Goal: Task Accomplishment & Management: Manage account settings

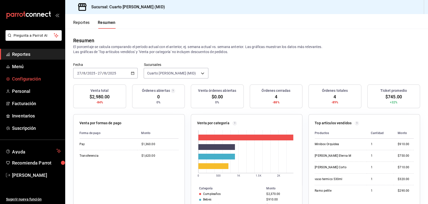
click at [16, 81] on span "Configuración" at bounding box center [36, 78] width 49 height 7
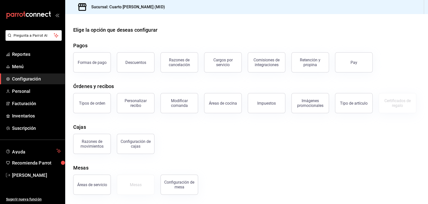
click at [42, 82] on span "Configuración" at bounding box center [36, 78] width 49 height 7
click at [135, 63] on div "Descuentos" at bounding box center [135, 62] width 21 height 5
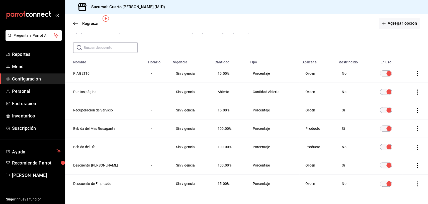
scroll to position [30, 0]
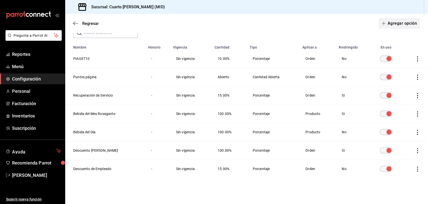
click at [391, 26] on button "Agregar opción" at bounding box center [399, 23] width 41 height 11
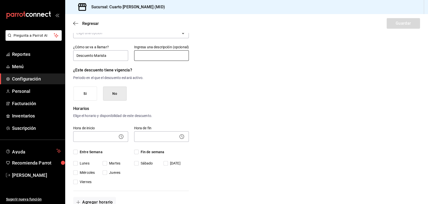
type input "Descuento Marista"
click at [169, 57] on input "text" at bounding box center [161, 55] width 55 height 11
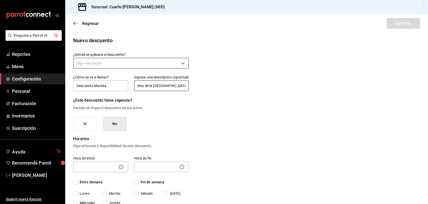
type input "Aplica para estudiantes de la [GEOGRAPHIC_DATA]"
click at [131, 62] on body "Pregunta a Parrot AI Reportes Menú Configuración Personal Facturación Inventari…" at bounding box center [214, 102] width 428 height 204
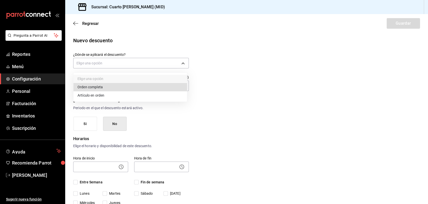
click at [106, 87] on li "Orden completa" at bounding box center [131, 87] width 114 height 8
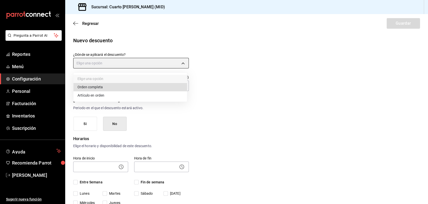
type input "ORDER"
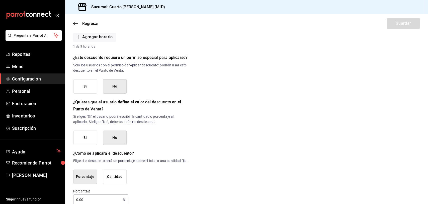
scroll to position [209, 0]
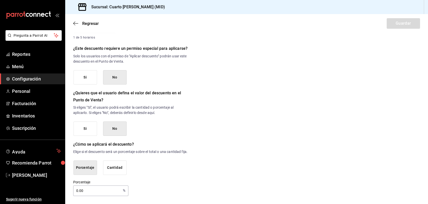
click at [104, 192] on input "0.00" at bounding box center [97, 190] width 48 height 10
click at [77, 191] on input "0.00" at bounding box center [97, 190] width 48 height 10
click at [103, 191] on input "0.00" at bounding box center [97, 190] width 48 height 10
drag, startPoint x: 101, startPoint y: 191, endPoint x: 73, endPoint y: 191, distance: 27.6
click at [73, 191] on input "0.00" at bounding box center [97, 190] width 48 height 10
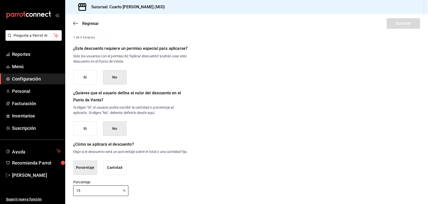
type input "15"
click at [378, 108] on div "Nuevo descuento ¿Dónde se aplicará el descuento? Orden completa ORDER ¿Cómo se …" at bounding box center [246, 14] width 363 height 363
click at [85, 169] on button "Porcentaje" at bounding box center [86, 167] width 24 height 14
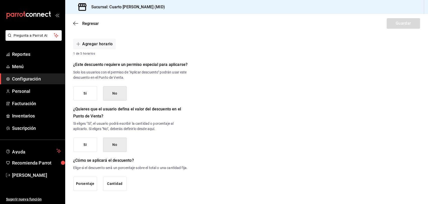
scroll to position [193, 0]
click at [85, 176] on button "Porcentaje" at bounding box center [86, 183] width 24 height 14
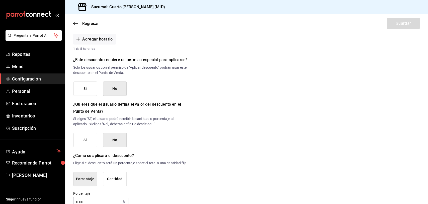
scroll to position [209, 0]
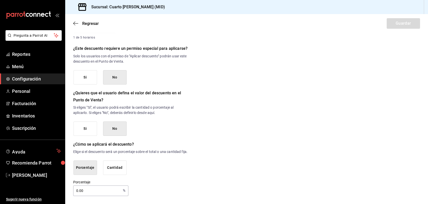
drag, startPoint x: 85, startPoint y: 190, endPoint x: 73, endPoint y: 189, distance: 12.0
click at [73, 189] on input "0.00" at bounding box center [97, 190] width 48 height 10
type input "15"
click at [158, 179] on div "¿Dónde se aplicará el descuento? Orden completa ORDER ¿Cómo se va a llamar? Des…" at bounding box center [131, 21] width 116 height 347
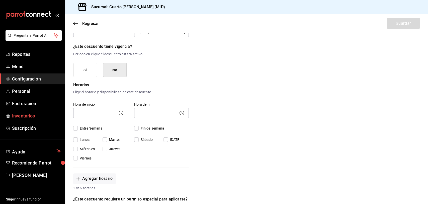
scroll to position [56, 0]
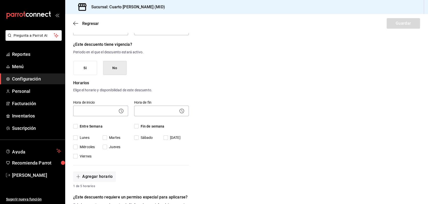
click at [75, 127] on input "Entre Semana" at bounding box center [75, 126] width 5 height 5
checkbox input "true"
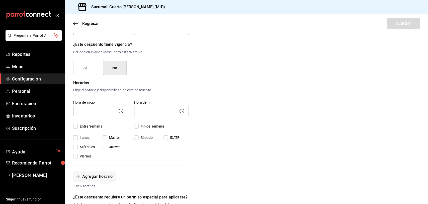
checkbox input "true"
click at [136, 126] on input "Fin de semana" at bounding box center [136, 126] width 5 height 5
checkbox input "true"
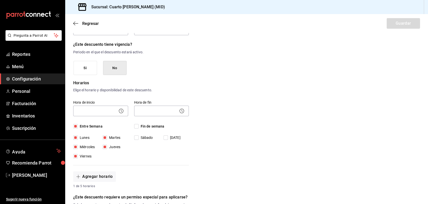
checkbox input "true"
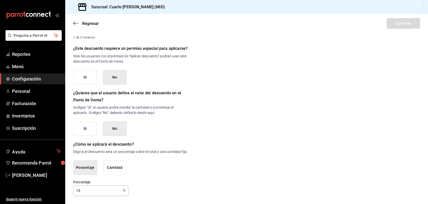
scroll to position [209, 0]
click at [403, 29] on div "Regresar Guardar" at bounding box center [246, 23] width 363 height 19
click at [403, 27] on div "Regresar Guardar" at bounding box center [246, 23] width 363 height 19
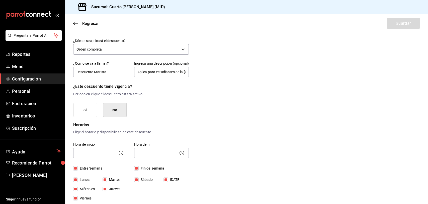
scroll to position [0, 0]
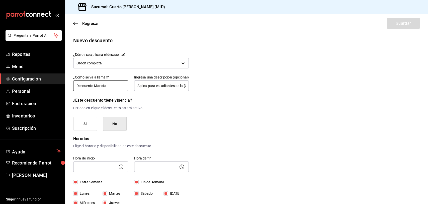
click at [122, 82] on input "Descuento Marista" at bounding box center [100, 85] width 55 height 11
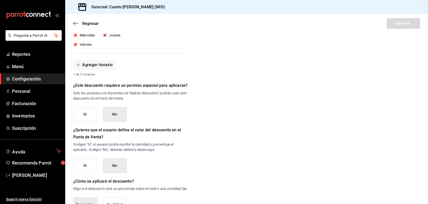
scroll to position [195, 0]
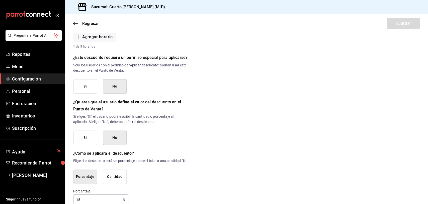
click at [94, 86] on button "Si" at bounding box center [86, 86] width 24 height 14
click at [116, 80] on button "No" at bounding box center [115, 86] width 24 height 14
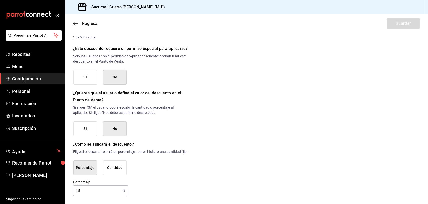
scroll to position [209, 0]
click at [115, 123] on button "No" at bounding box center [115, 128] width 24 height 14
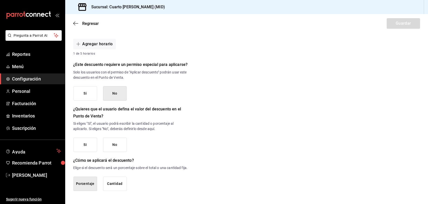
click at [117, 137] on button "No" at bounding box center [115, 144] width 24 height 14
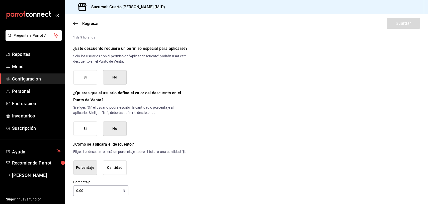
click at [89, 168] on button "Porcentaje" at bounding box center [86, 167] width 24 height 14
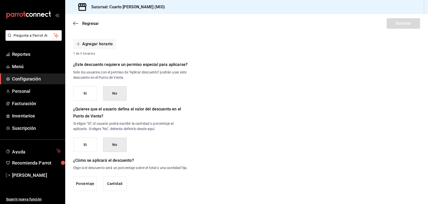
click at [88, 188] on button "Porcentaje" at bounding box center [86, 183] width 24 height 14
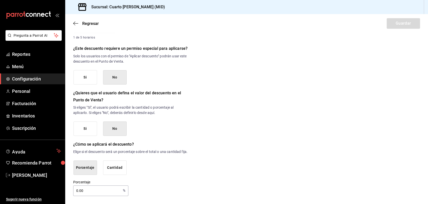
click at [89, 169] on button "Porcentaje" at bounding box center [86, 167] width 24 height 14
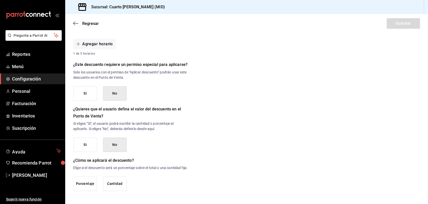
click at [89, 182] on button "Porcentaje" at bounding box center [86, 183] width 24 height 14
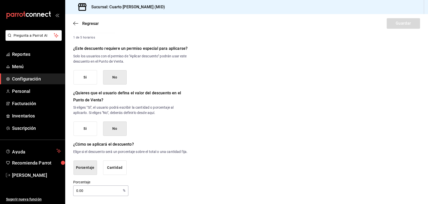
drag, startPoint x: 85, startPoint y: 189, endPoint x: 78, endPoint y: 190, distance: 7.9
click at [78, 190] on input "0.00" at bounding box center [97, 190] width 48 height 10
click at [76, 190] on input "0.00" at bounding box center [97, 190] width 48 height 10
click at [114, 192] on input "15" at bounding box center [97, 190] width 48 height 10
type input "15"
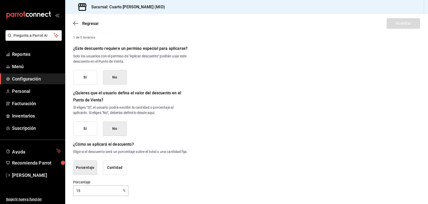
click at [155, 188] on div "Porcentaje 15 % Porcentaje" at bounding box center [131, 187] width 116 height 16
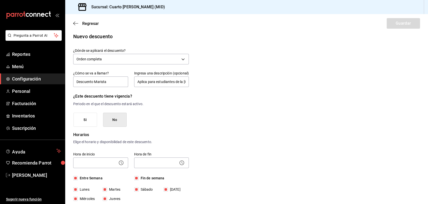
scroll to position [0, 0]
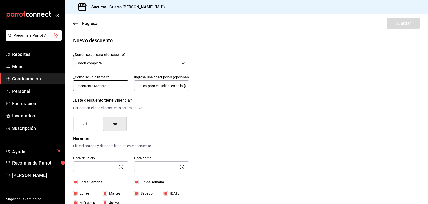
click at [107, 83] on input "Descuento Marista" at bounding box center [100, 85] width 55 height 11
click at [407, 29] on div "Regresar Guardar" at bounding box center [246, 23] width 363 height 19
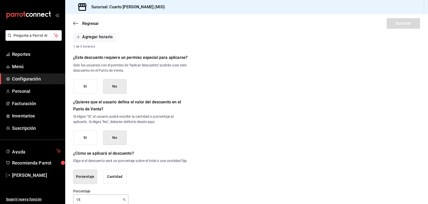
scroll to position [209, 0]
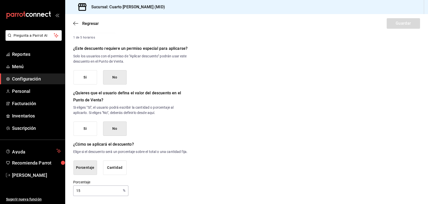
click at [118, 167] on button "Cantidad" at bounding box center [115, 167] width 24 height 14
click at [84, 167] on button "Porcentaje" at bounding box center [86, 166] width 24 height 14
click at [123, 191] on p "%" at bounding box center [124, 189] width 3 height 5
click at [88, 190] on input "0.00" at bounding box center [97, 190] width 48 height 10
drag, startPoint x: 87, startPoint y: 190, endPoint x: 78, endPoint y: 190, distance: 9.8
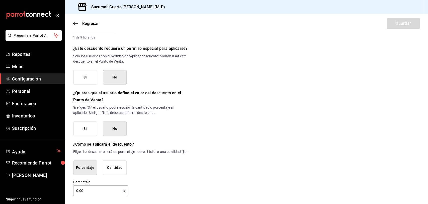
click at [78, 190] on input "0.00" at bounding box center [97, 190] width 48 height 10
type input "15"
click at [136, 181] on div "Porcentaje 15 % Porcentaje" at bounding box center [131, 187] width 116 height 16
click at [155, 153] on p "Elige si el descuento será un porcentaje sobre el total o una cantidad fija." at bounding box center [131, 151] width 116 height 5
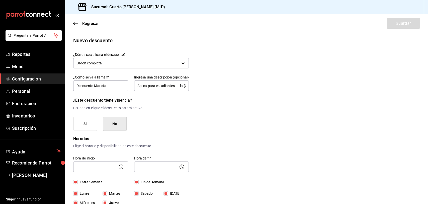
scroll to position [28, 0]
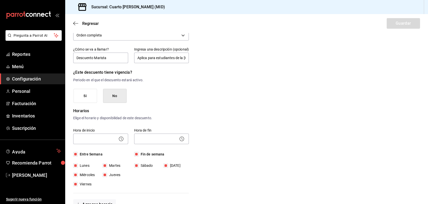
click at [121, 138] on icon at bounding box center [121, 139] width 6 height 6
click at [119, 139] on icon at bounding box center [121, 139] width 6 height 6
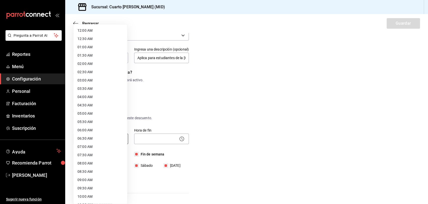
click at [115, 139] on body "Pregunta a Parrot AI Reportes Menú Configuración Personal Facturación Inventari…" at bounding box center [214, 102] width 428 height 204
click at [92, 32] on li "12:00 AM" at bounding box center [101, 30] width 54 height 8
type input "00:00"
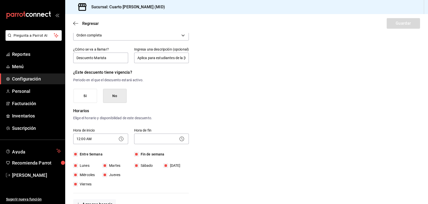
click at [182, 138] on icon at bounding box center [182, 139] width 6 height 6
click at [180, 138] on icon at bounding box center [182, 139] width 6 height 6
click at [157, 140] on body "Pregunta a Parrot AI Reportes Menú Configuración Personal Facturación Inventari…" at bounding box center [214, 102] width 428 height 204
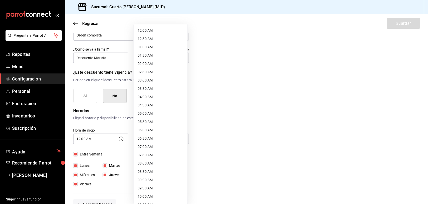
click at [161, 32] on li "12:00 AM" at bounding box center [161, 30] width 54 height 8
type input "00:00"
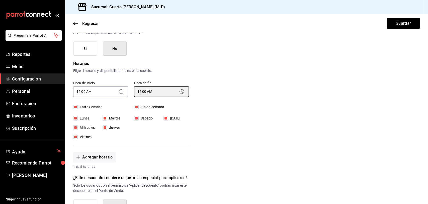
scroll to position [42, 0]
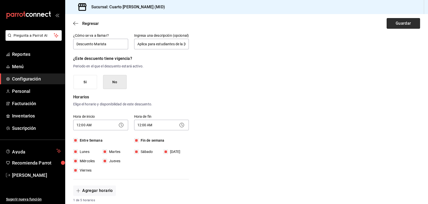
click at [392, 23] on button "Guardar" at bounding box center [403, 23] width 33 height 11
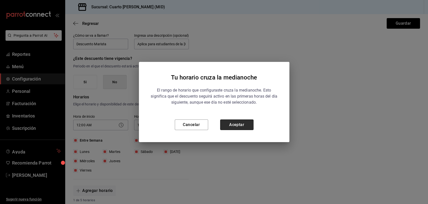
click at [241, 123] on button "Aceptar" at bounding box center [236, 124] width 33 height 11
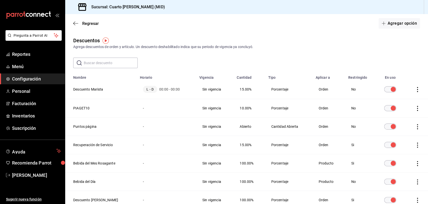
click at [415, 89] on icon "actions" at bounding box center [417, 89] width 5 height 5
click at [174, 94] on div at bounding box center [214, 102] width 428 height 204
click at [415, 87] on icon "actions" at bounding box center [417, 89] width 5 height 5
click at [396, 97] on span "Eliminar" at bounding box center [395, 96] width 13 height 4
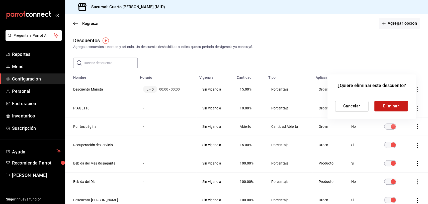
click at [390, 107] on button "Eliminar" at bounding box center [391, 106] width 33 height 11
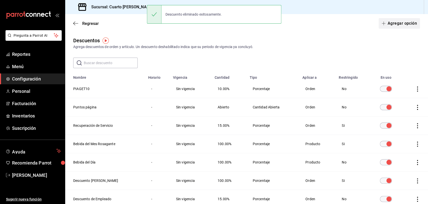
click at [403, 24] on button "Agregar opción" at bounding box center [399, 23] width 41 height 11
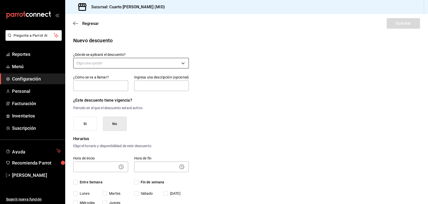
click at [105, 60] on body "Pregunta a Parrot AI Reportes Menú Configuración Personal Facturación Inventari…" at bounding box center [214, 102] width 428 height 204
click at [101, 87] on li "Orden completa" at bounding box center [131, 87] width 114 height 8
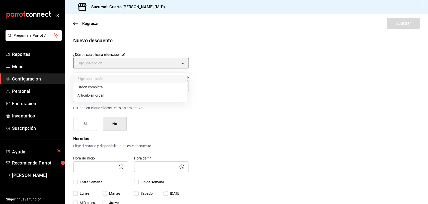
type input "ORDER"
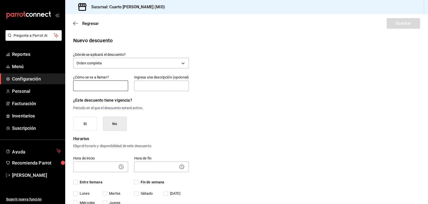
click at [102, 83] on input "text" at bounding box center [100, 85] width 55 height 11
type input "Descuento Marista"
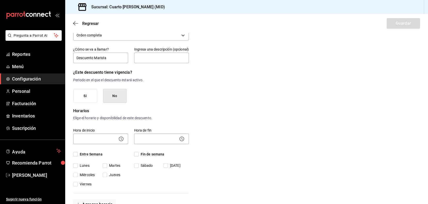
click at [91, 97] on button "Si" at bounding box center [86, 96] width 24 height 14
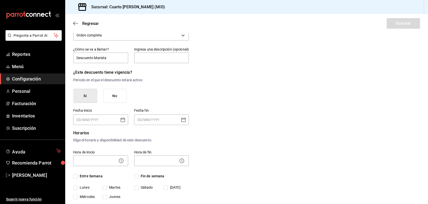
click at [119, 97] on button "No" at bounding box center [115, 96] width 24 height 14
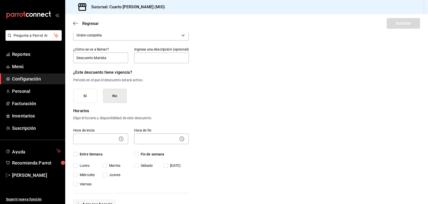
click at [85, 98] on button "Si" at bounding box center [86, 96] width 24 height 14
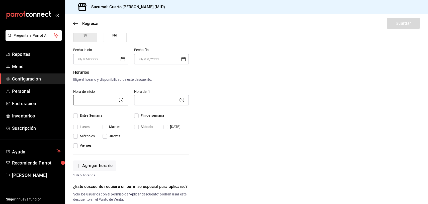
scroll to position [56, 0]
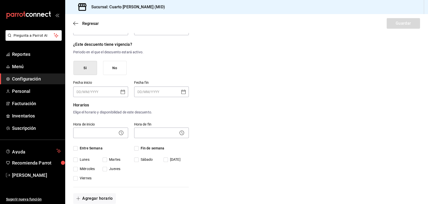
click at [118, 66] on button "No" at bounding box center [115, 68] width 24 height 14
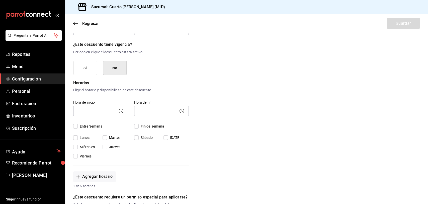
click at [98, 89] on p "Elige el horario y disponibilidad de este descuento." at bounding box center [131, 89] width 116 height 5
click at [90, 85] on p "Horarios" at bounding box center [131, 83] width 116 height 6
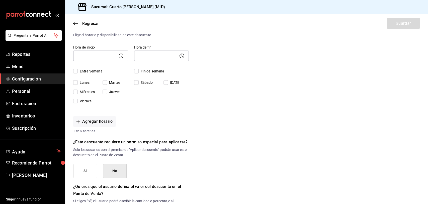
scroll to position [111, 0]
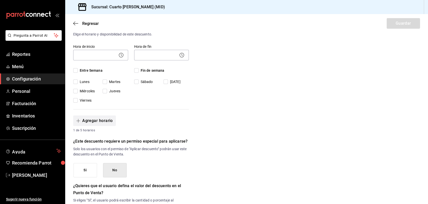
click at [100, 121] on button "Agregar horario" at bounding box center [94, 120] width 43 height 11
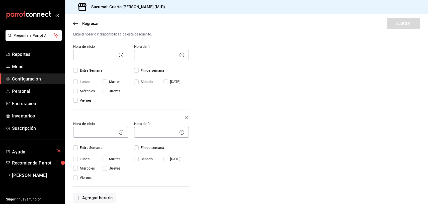
scroll to position [167, 0]
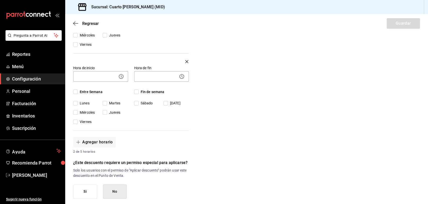
click at [185, 62] on button "button" at bounding box center [187, 61] width 4 height 4
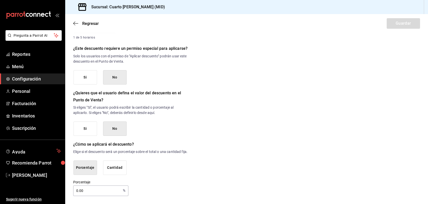
scroll to position [209, 0]
drag, startPoint x: 100, startPoint y: 189, endPoint x: 72, endPoint y: 191, distance: 27.7
click at [72, 191] on div "Nuevo descuento ¿Dónde se aplicará el descuento? Orden completa ORDER ¿Cómo se …" at bounding box center [246, 14] width 363 height 363
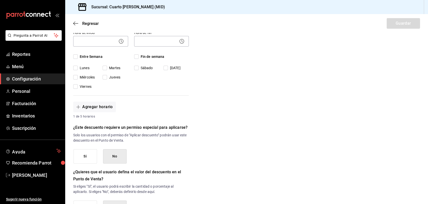
scroll to position [97, 0]
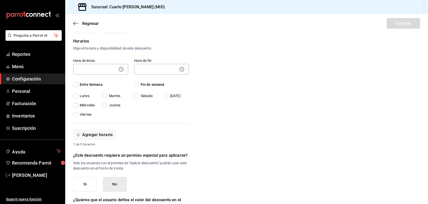
type input "15"
click at [120, 68] on icon at bounding box center [121, 69] width 6 height 6
click at [76, 85] on input "Entre Semana" at bounding box center [75, 84] width 5 height 5
checkbox input "true"
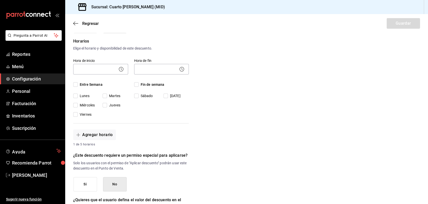
checkbox input "true"
click at [137, 83] on input "Fin de semana" at bounding box center [136, 84] width 5 height 5
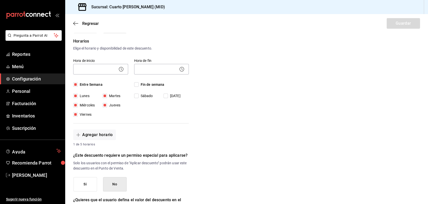
checkbox input "true"
click at [118, 68] on icon at bounding box center [121, 69] width 6 height 6
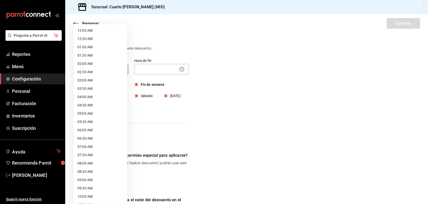
click at [111, 71] on body "Pregunta a Parrot AI Reportes Menú Configuración Personal Facturación Inventari…" at bounding box center [214, 102] width 428 height 204
click at [110, 28] on li "12:00 AM" at bounding box center [101, 30] width 54 height 8
type input "00:00"
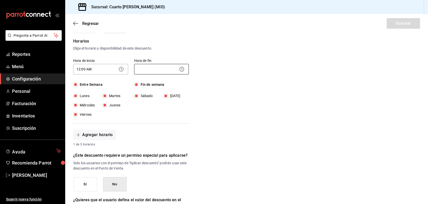
click at [149, 68] on body "Pregunta a Parrot AI Reportes Menú Configuración Personal Facturación Inventari…" at bounding box center [214, 102] width 428 height 204
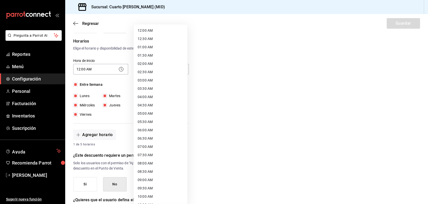
click at [151, 33] on li "12:00 AM" at bounding box center [161, 30] width 54 height 8
type input "00:00"
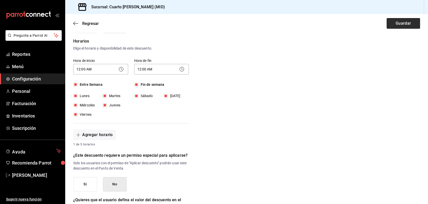
click at [393, 27] on button "Guardar" at bounding box center [403, 23] width 33 height 11
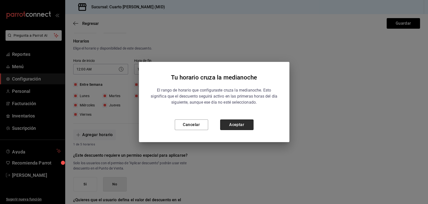
click at [236, 123] on button "Aceptar" at bounding box center [236, 124] width 33 height 11
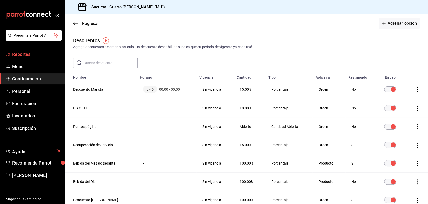
click at [29, 56] on span "Reportes" at bounding box center [36, 54] width 49 height 7
